Goal: Find specific page/section: Find specific page/section

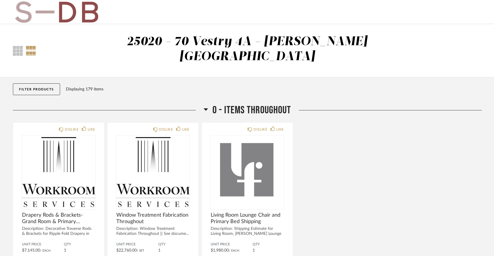
click at [50, 83] on button "Filter Products" at bounding box center [36, 89] width 47 height 12
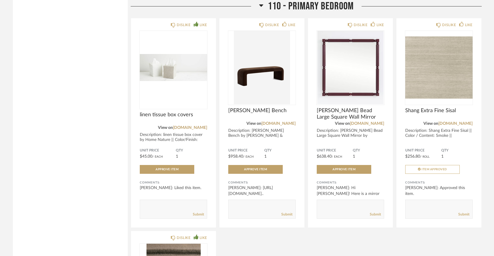
scroll to position [2765, 0]
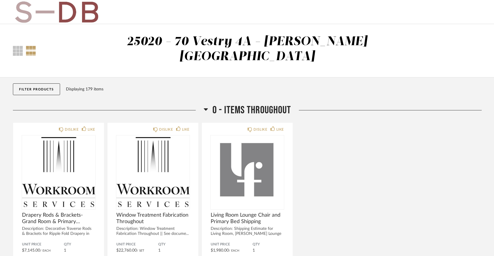
click at [26, 83] on button "Filter Products" at bounding box center [36, 89] width 47 height 12
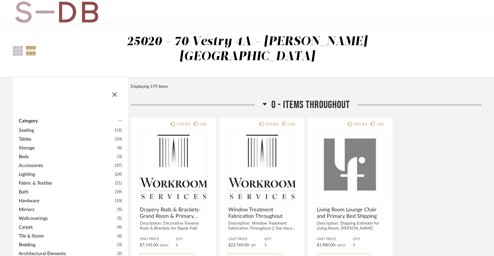
scroll to position [214, 0]
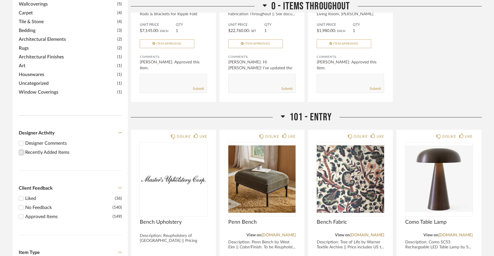
click at [23, 149] on input "Recently Added Items" at bounding box center [21, 152] width 7 height 7
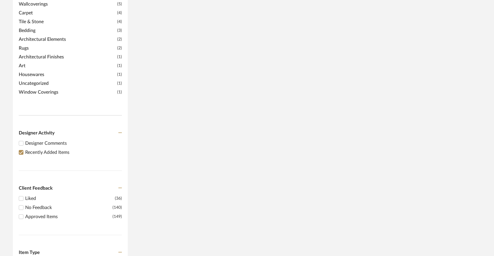
scroll to position [0, 0]
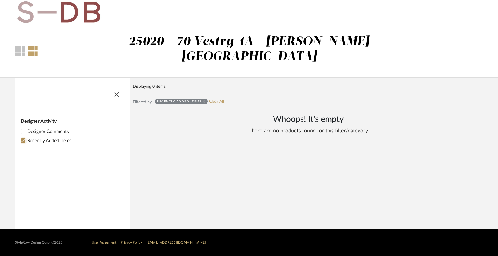
click at [22, 137] on input "Recently Added Items" at bounding box center [23, 140] width 7 height 7
checkbox input "false"
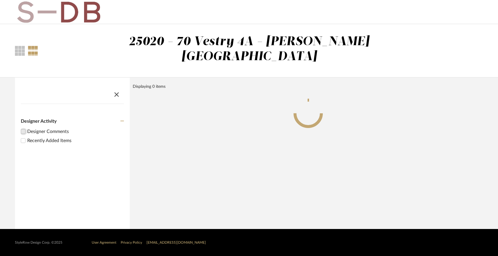
click at [23, 128] on input "Designer Comments" at bounding box center [23, 131] width 7 height 7
checkbox input "true"
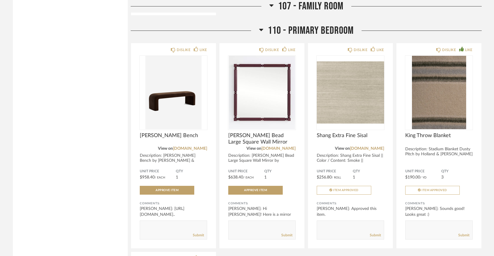
scroll to position [1944, 0]
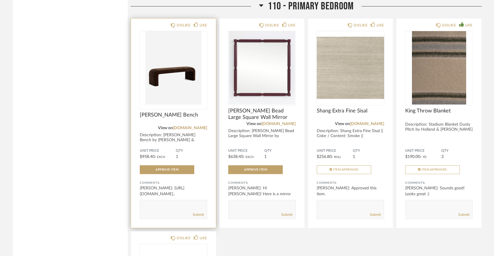
click at [153, 71] on img "0" at bounding box center [173, 67] width 67 height 73
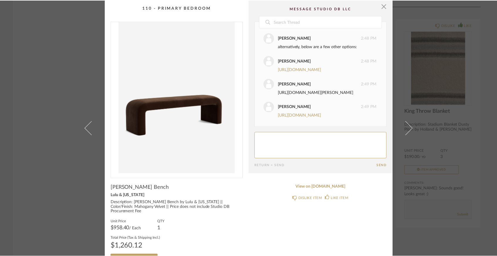
scroll to position [230, 0]
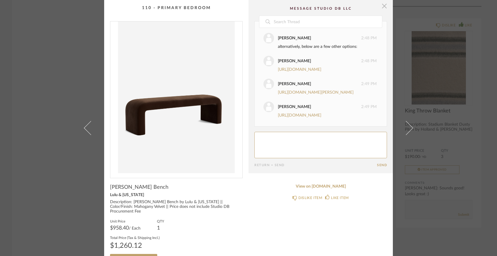
click at [379, 8] on span "button" at bounding box center [384, 6] width 12 height 12
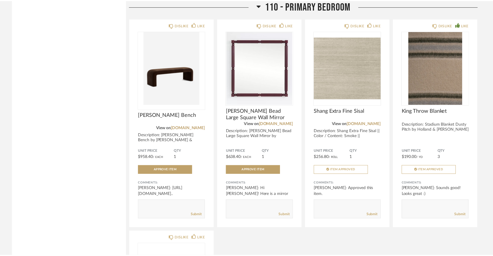
scroll to position [1944, 0]
